Goal: Obtain resource: Obtain resource

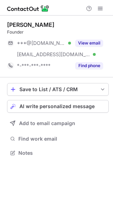
scroll to position [148, 113]
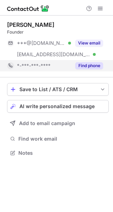
scroll to position [148, 113]
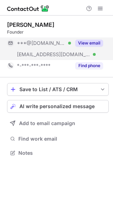
click at [96, 39] on div "View email" at bounding box center [87, 42] width 32 height 11
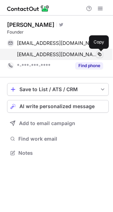
click at [101, 54] on span at bounding box center [100, 55] width 6 height 6
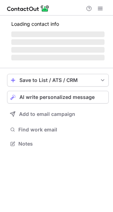
scroll to position [3, 4]
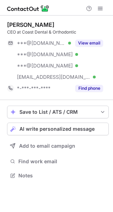
scroll to position [171, 113]
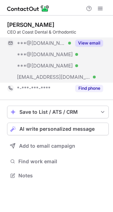
click at [91, 42] on button "View email" at bounding box center [89, 43] width 28 height 7
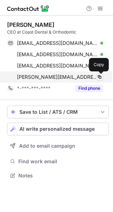
click at [98, 77] on span at bounding box center [100, 77] width 6 height 6
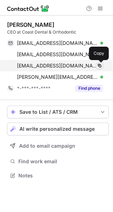
click at [100, 65] on span at bounding box center [100, 66] width 6 height 6
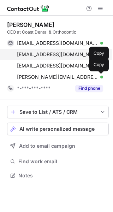
click at [92, 52] on div "nedctd@aol.com Verified" at bounding box center [60, 54] width 86 height 6
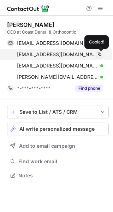
click at [99, 53] on span at bounding box center [100, 55] width 6 height 6
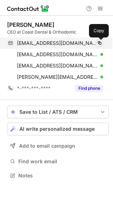
click at [99, 41] on span at bounding box center [100, 43] width 6 height 6
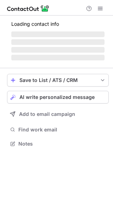
scroll to position [3, 4]
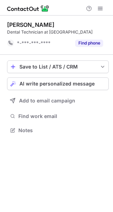
scroll to position [125, 113]
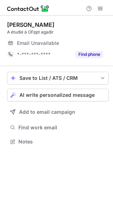
scroll to position [3, 4]
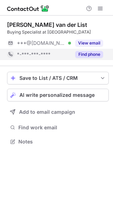
scroll to position [3, 4]
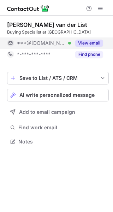
click at [94, 42] on button "View email" at bounding box center [89, 43] width 28 height 7
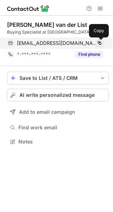
click at [99, 42] on span at bounding box center [100, 43] width 6 height 6
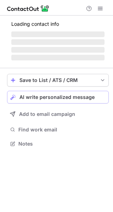
scroll to position [3, 4]
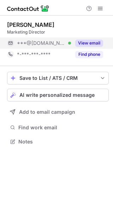
click at [88, 42] on button "View email" at bounding box center [89, 43] width 28 height 7
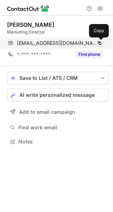
click at [103, 42] on button at bounding box center [99, 43] width 7 height 7
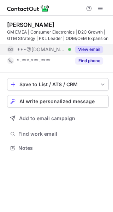
scroll to position [143, 113]
click at [93, 48] on button "View email" at bounding box center [89, 49] width 28 height 7
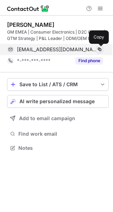
click at [101, 48] on span at bounding box center [100, 50] width 6 height 6
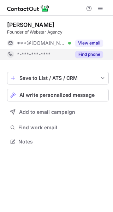
scroll to position [3, 4]
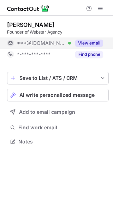
click at [93, 44] on button "View email" at bounding box center [89, 43] width 28 height 7
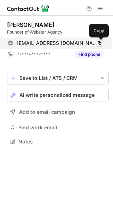
click at [100, 44] on span at bounding box center [100, 43] width 6 height 6
